Goal: Check status: Check status

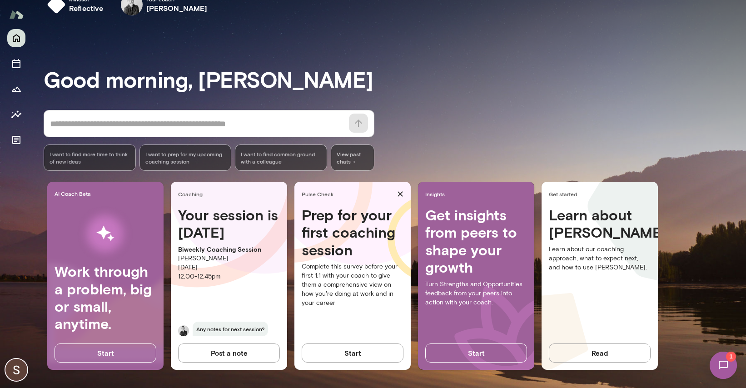
scroll to position [21, 0]
click at [220, 287] on div "Your session is tomorrow Biweekly Coaching Session Tré Wright Wednesday, Octobe…" at bounding box center [229, 276] width 116 height 141
click at [217, 223] on h4 "Your session is tomorrow" at bounding box center [229, 223] width 102 height 35
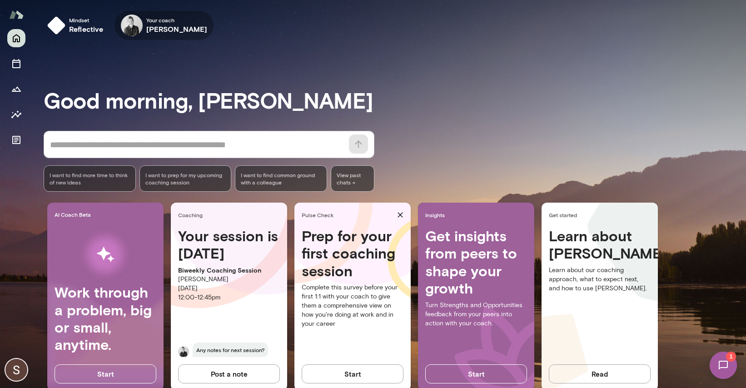
scroll to position [0, 0]
click at [152, 25] on h6 "Tré Wright" at bounding box center [176, 29] width 61 height 11
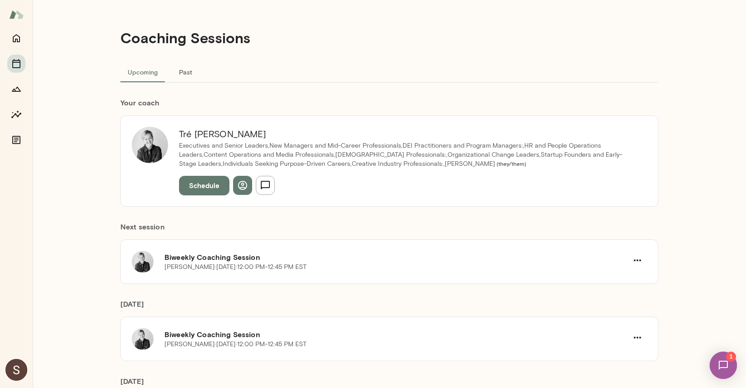
click at [725, 364] on img at bounding box center [723, 365] width 37 height 37
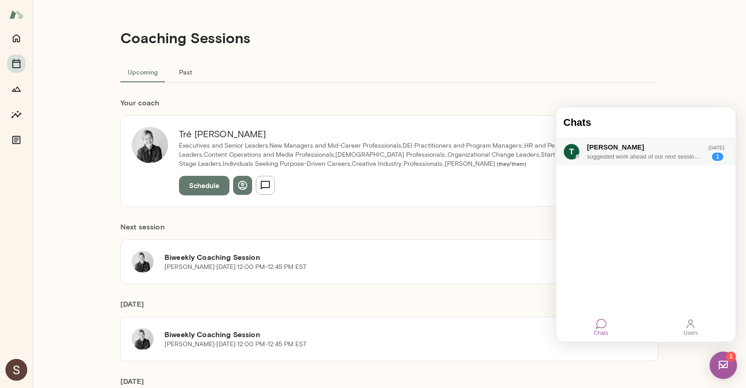
click at [648, 160] on div "suggested work ahead of our next session. Review your 1 year vision as well as …" at bounding box center [644, 156] width 115 height 9
drag, startPoint x: 646, startPoint y: 256, endPoint x: 620, endPoint y: 202, distance: 59.6
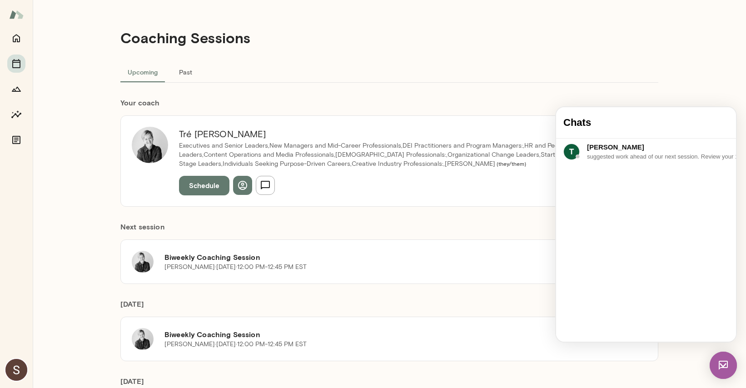
drag, startPoint x: 609, startPoint y: 204, endPoint x: 613, endPoint y: 214, distance: 11.2
